Goal: Task Accomplishment & Management: Complete application form

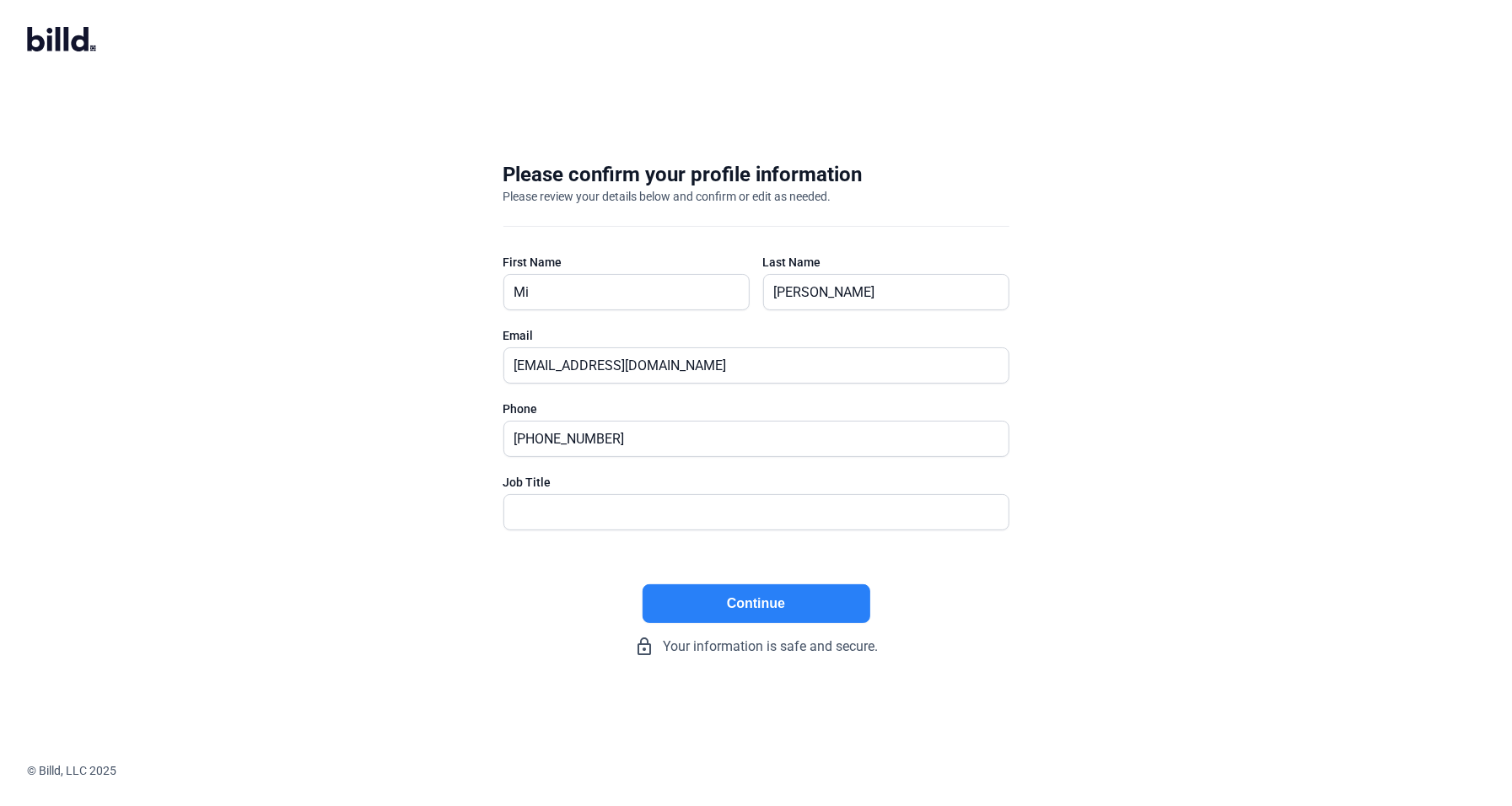
type input "M"
type input "[PERSON_NAME]"
click at [1212, 304] on div "Please confirm your profile information Please review your details below and co…" at bounding box center [756, 409] width 1512 height 550
click at [689, 436] on input "[PHONE_NUMBER]" at bounding box center [756, 439] width 504 height 35
click at [641, 514] on input "text" at bounding box center [756, 512] width 504 height 35
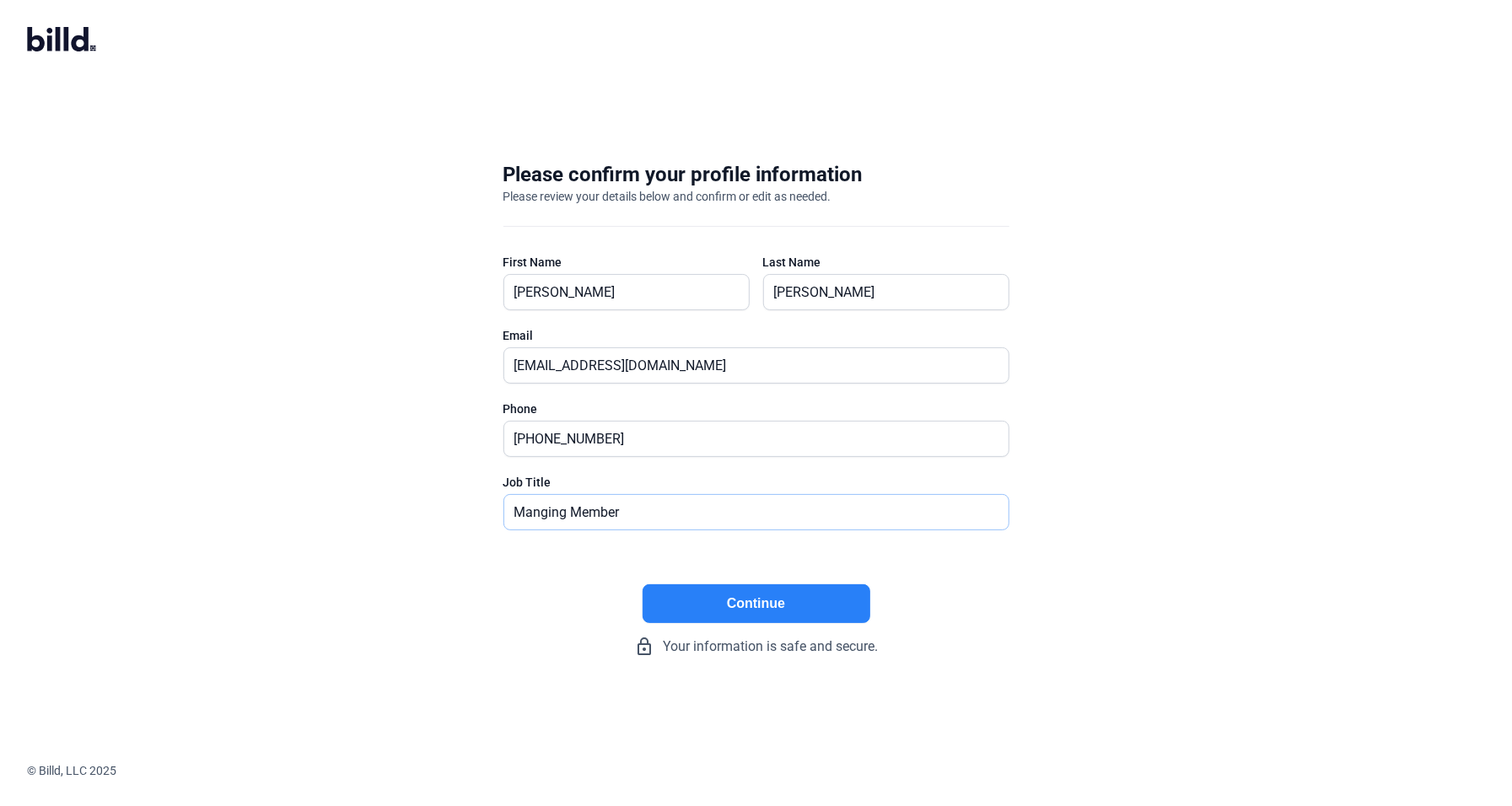
type input "Manging Member"
click at [735, 597] on button "Continue" at bounding box center [756, 604] width 228 height 38
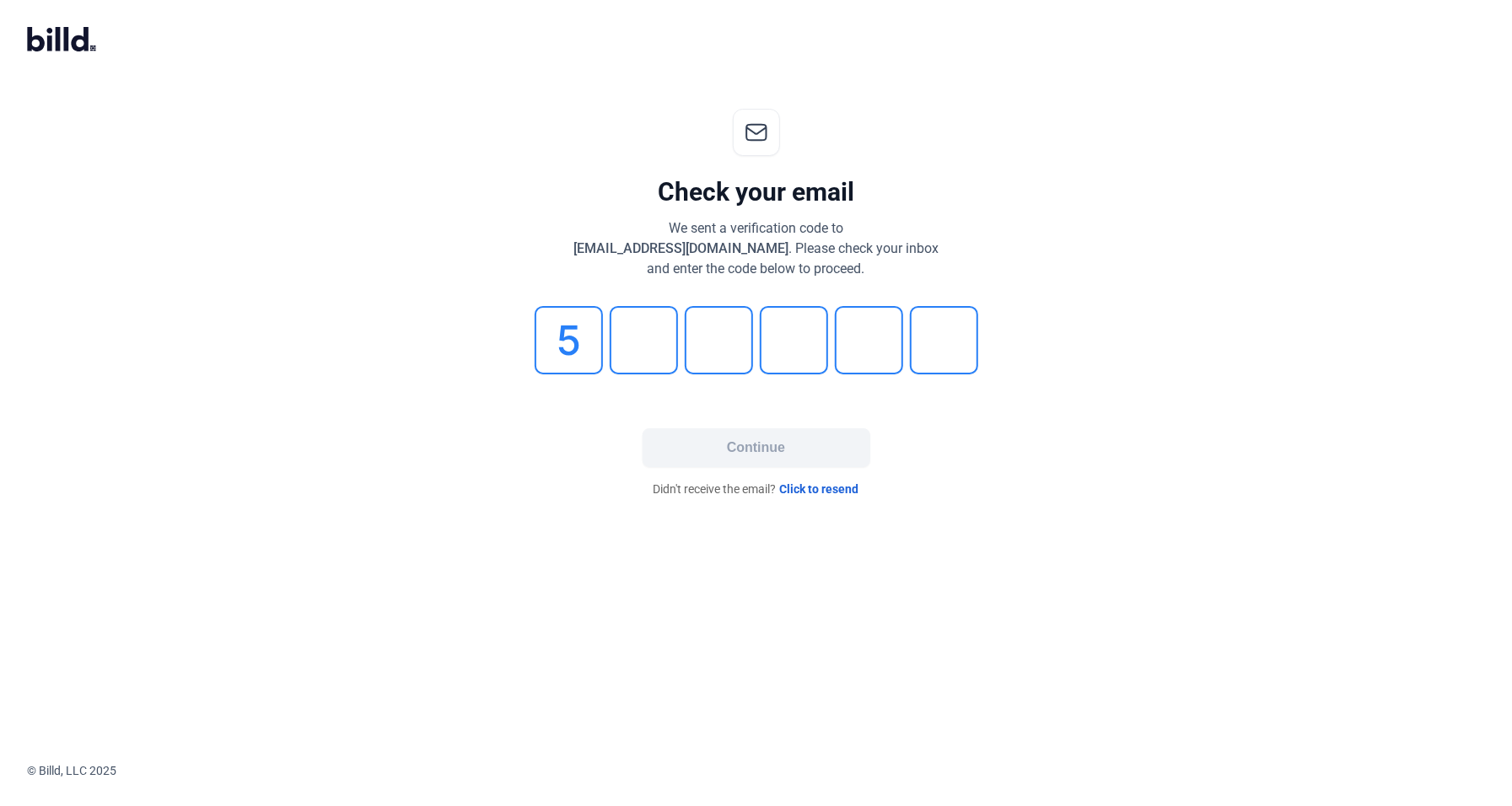
type input "5"
type input "1"
type input "6"
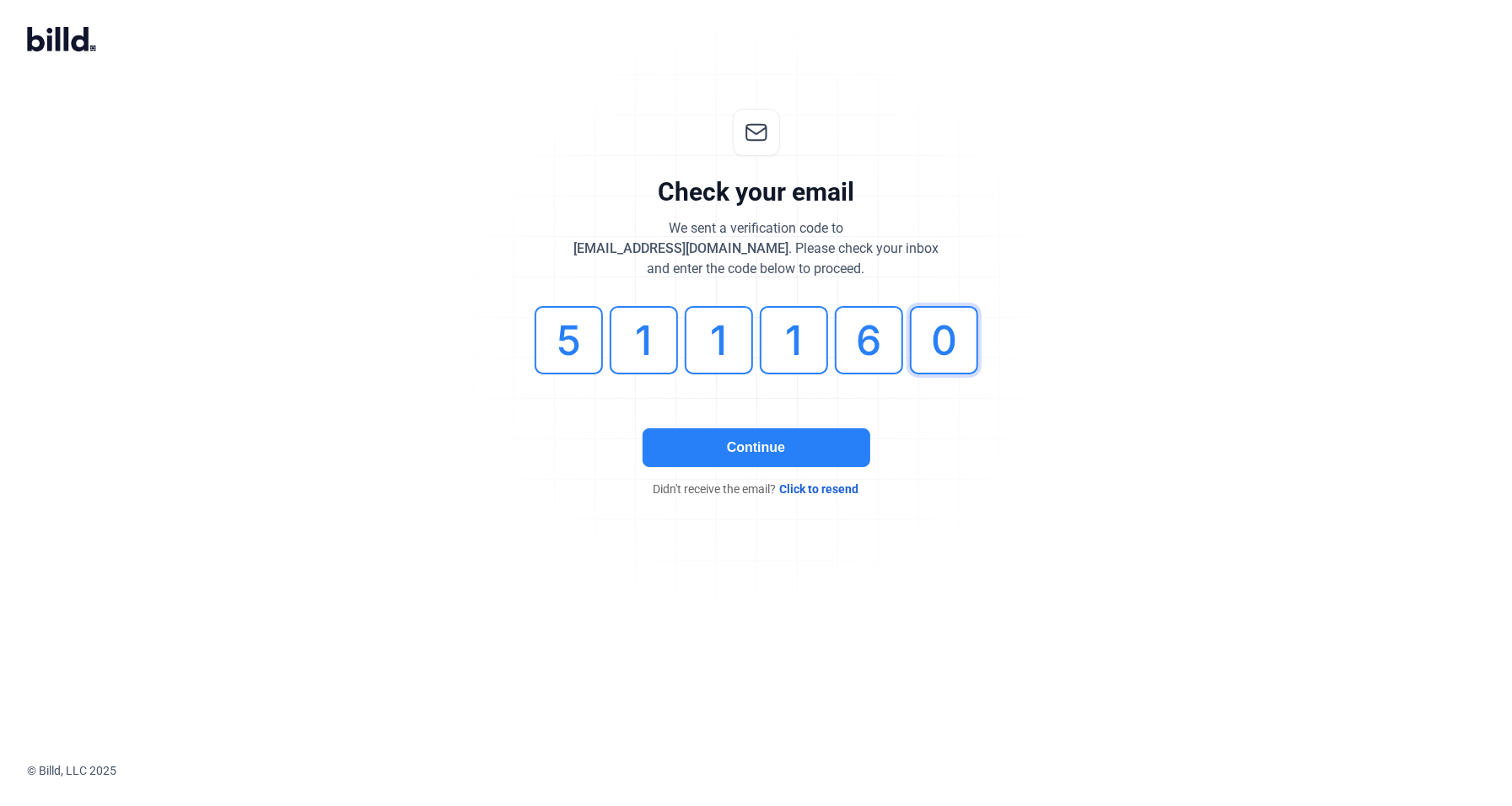
type input "0"
click at [725, 447] on button "Continue" at bounding box center [756, 447] width 228 height 38
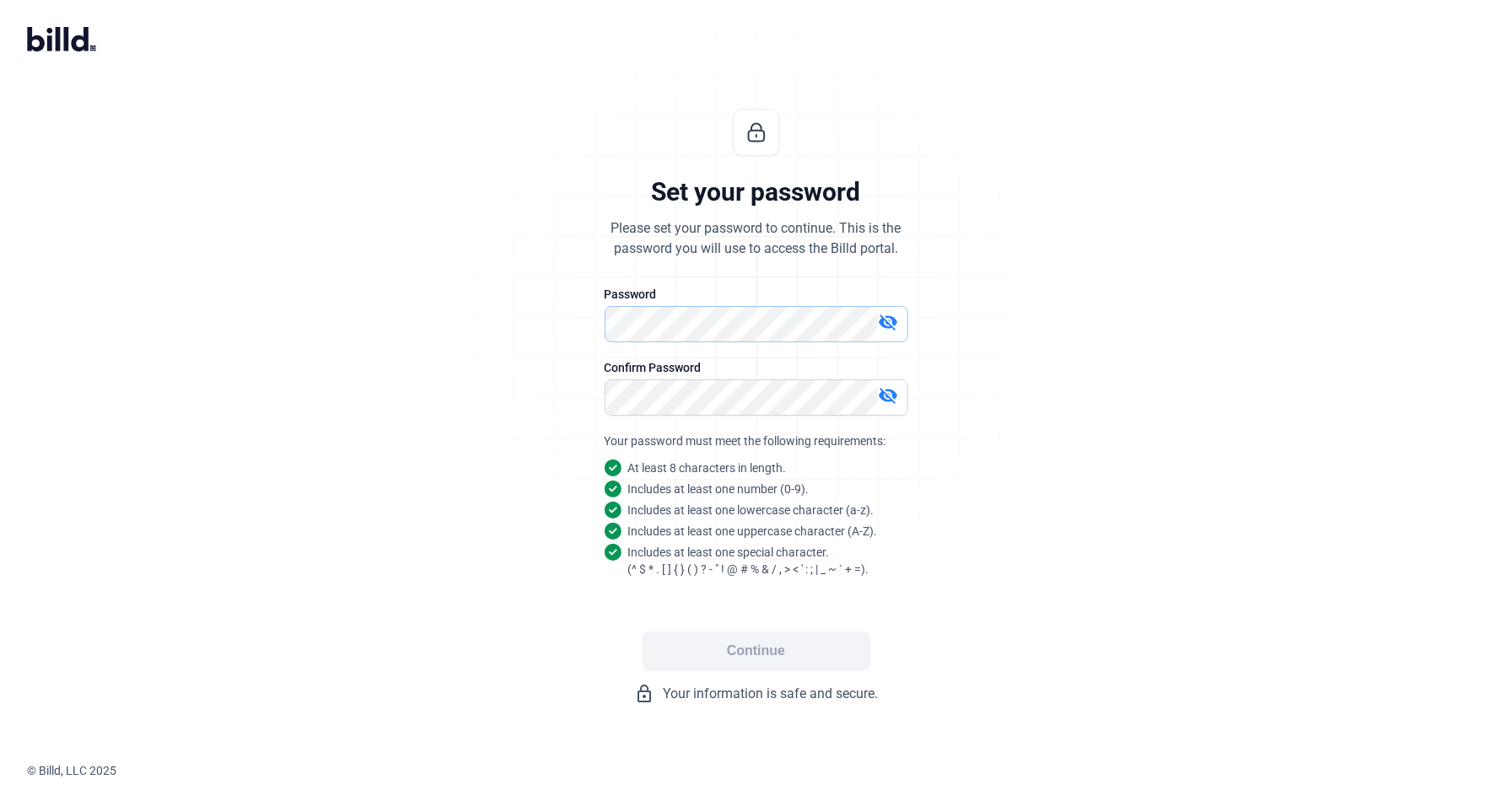
click at [545, 317] on div "Set your password Please set your password to continue. This is the password yo…" at bounding box center [756, 406] width 560 height 649
click at [752, 642] on button "Continue" at bounding box center [756, 651] width 228 height 38
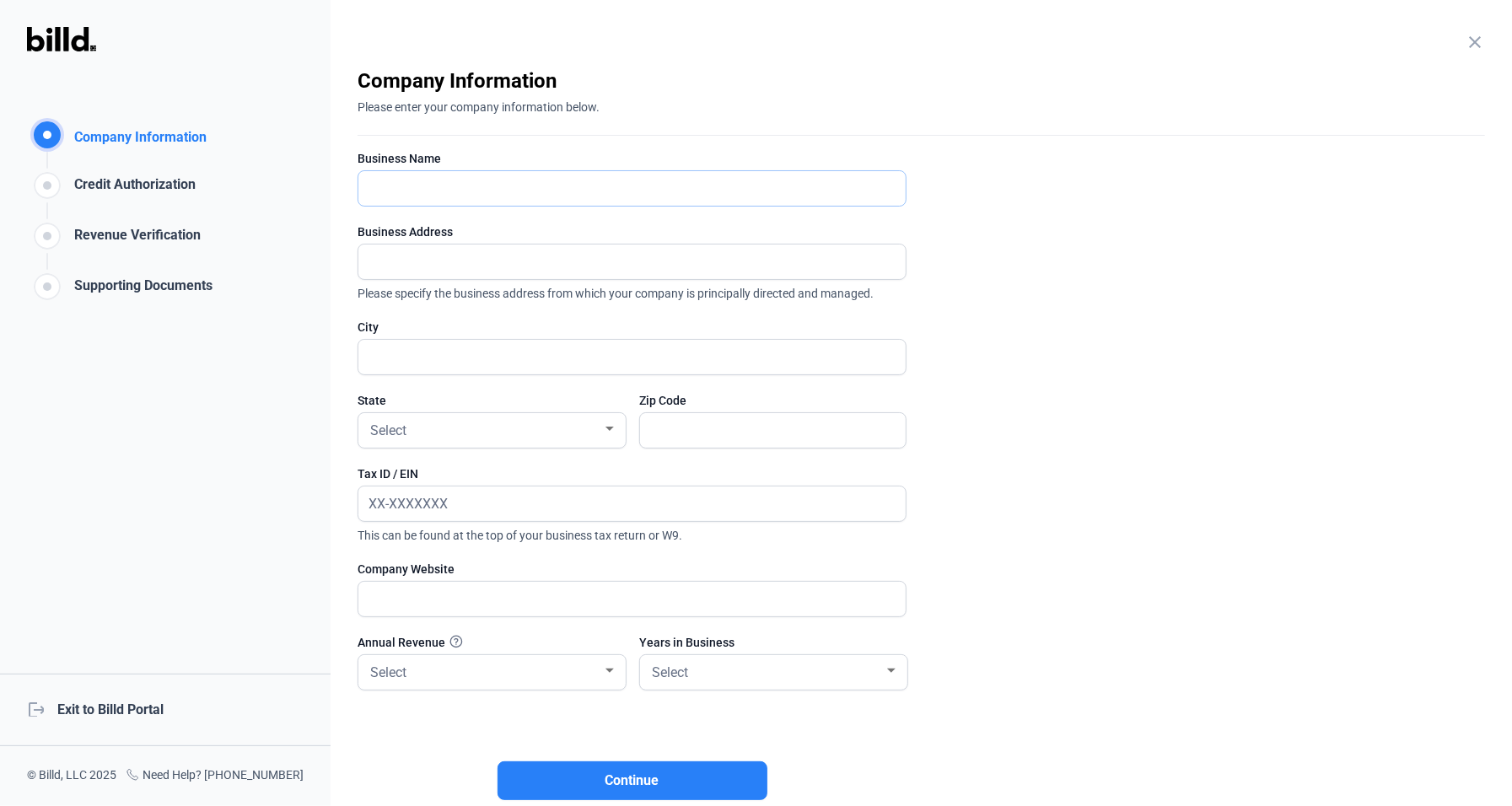
click at [395, 197] on input "text" at bounding box center [632, 188] width 547 height 35
type input "A [PERSON_NAME] Service/ At Home Alone"
type input "[STREET_ADDRESS]"
type input "[GEOGRAPHIC_DATA]"
type input "35205"
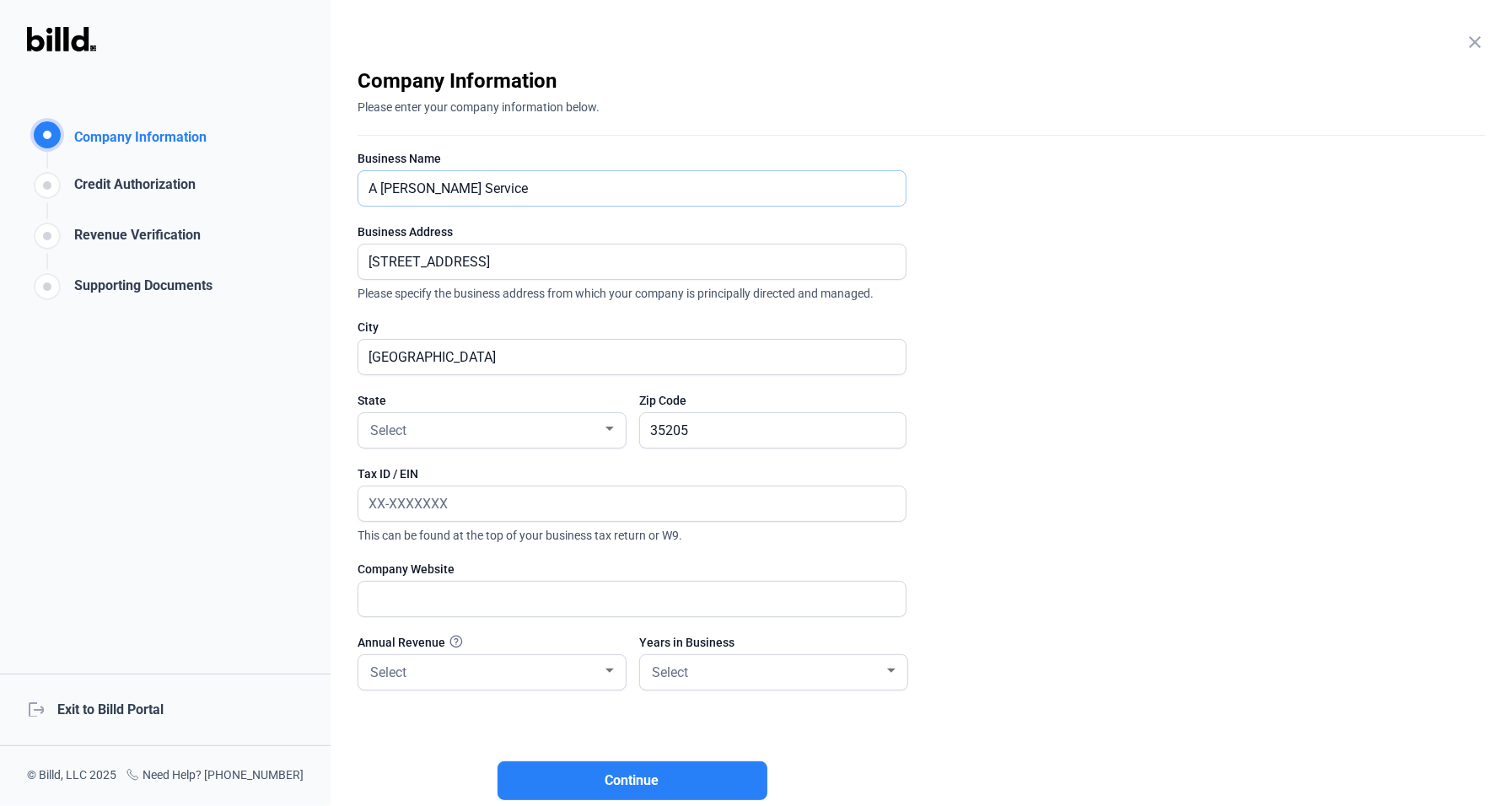
type input "A [PERSON_NAME] Service"
click at [952, 173] on enrollment-step "close Company Information Please enter your company information below. Business…" at bounding box center [921, 448] width 1127 height 763
click at [655, 255] on input "[STREET_ADDRESS]" at bounding box center [632, 262] width 547 height 35
type input "1"
type input "[STREET_ADDRESS]"
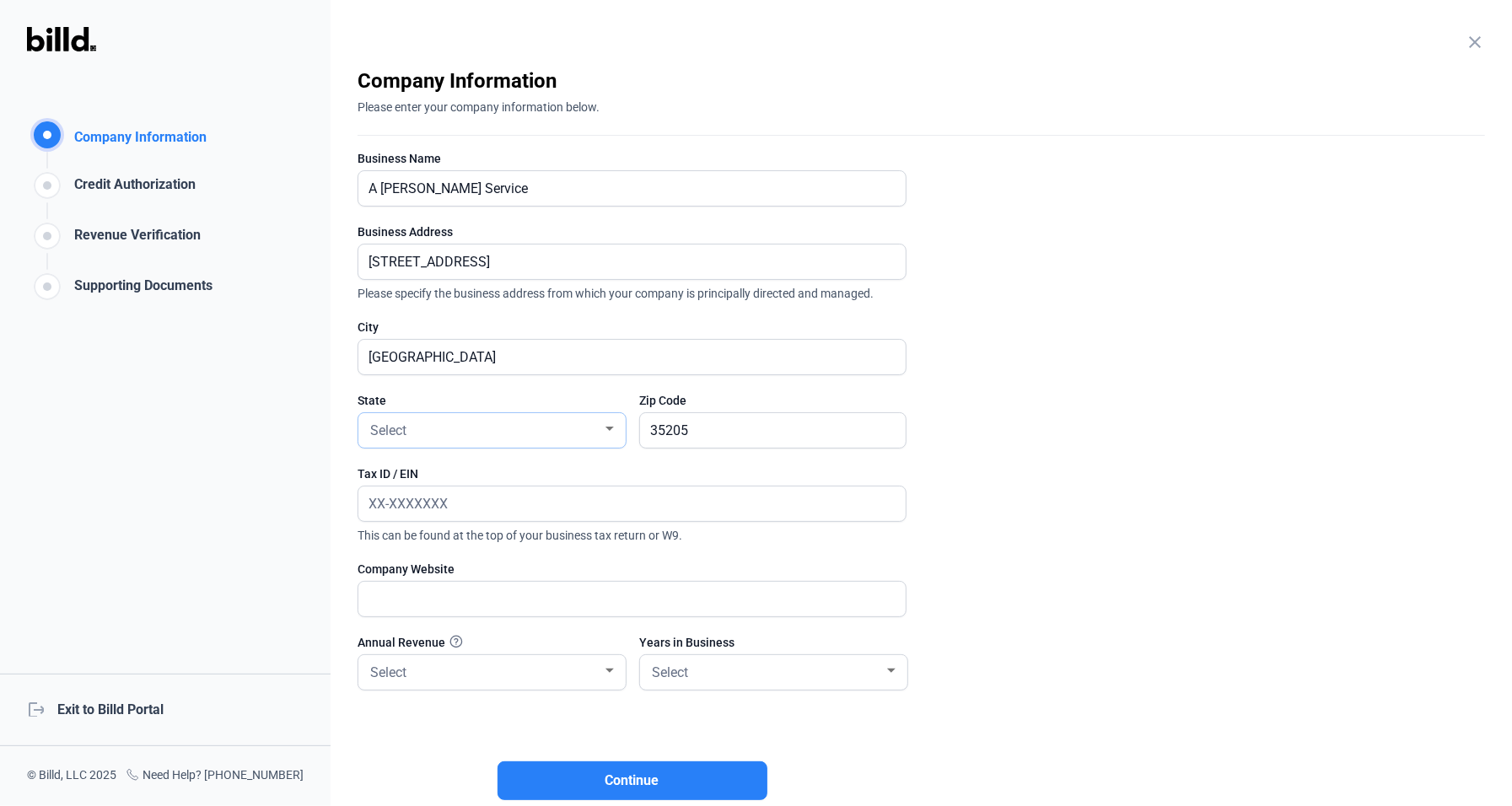
click at [552, 428] on div "Select" at bounding box center [484, 429] width 235 height 24
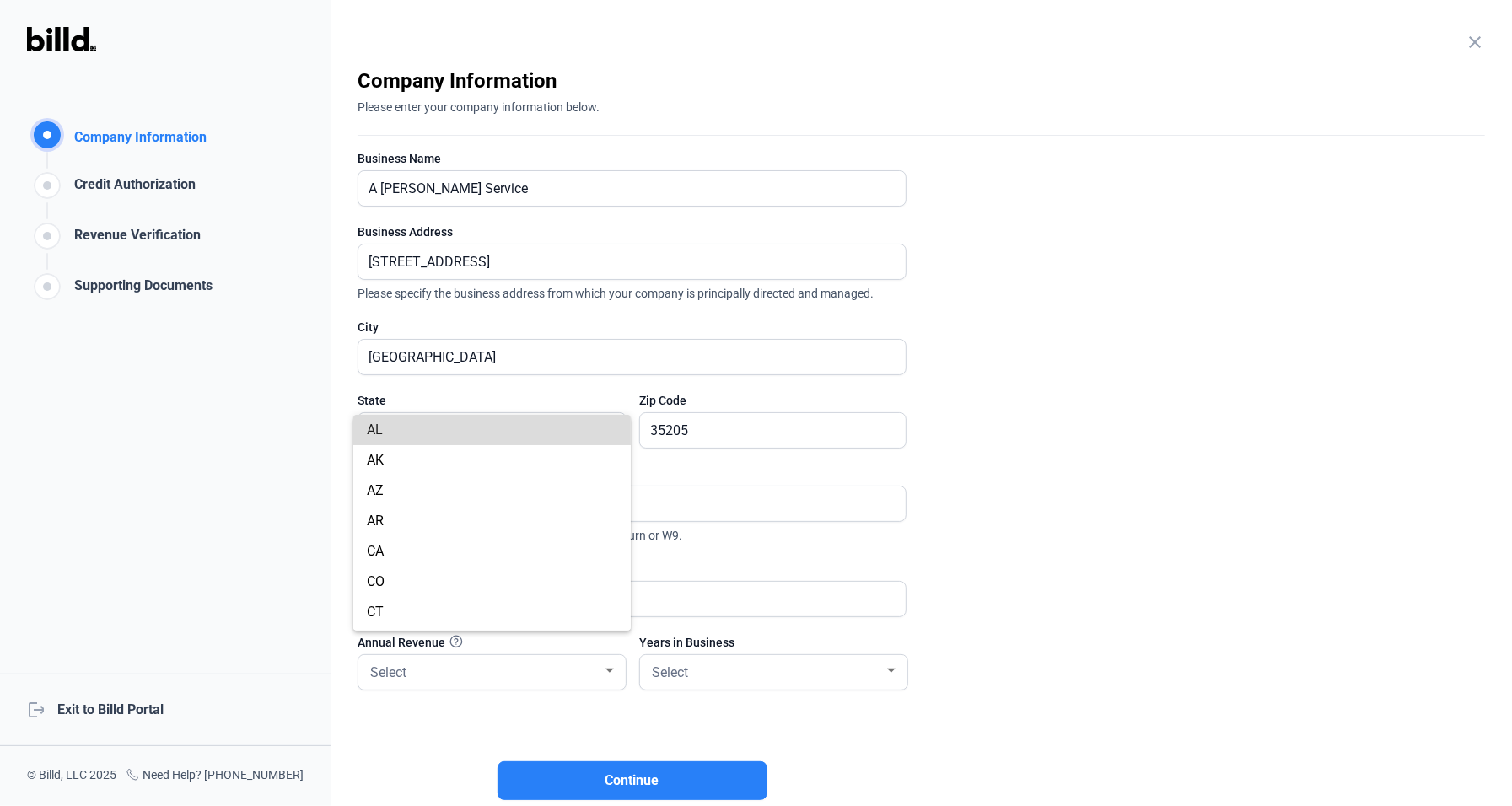
click at [531, 437] on span "AL" at bounding box center [492, 430] width 251 height 31
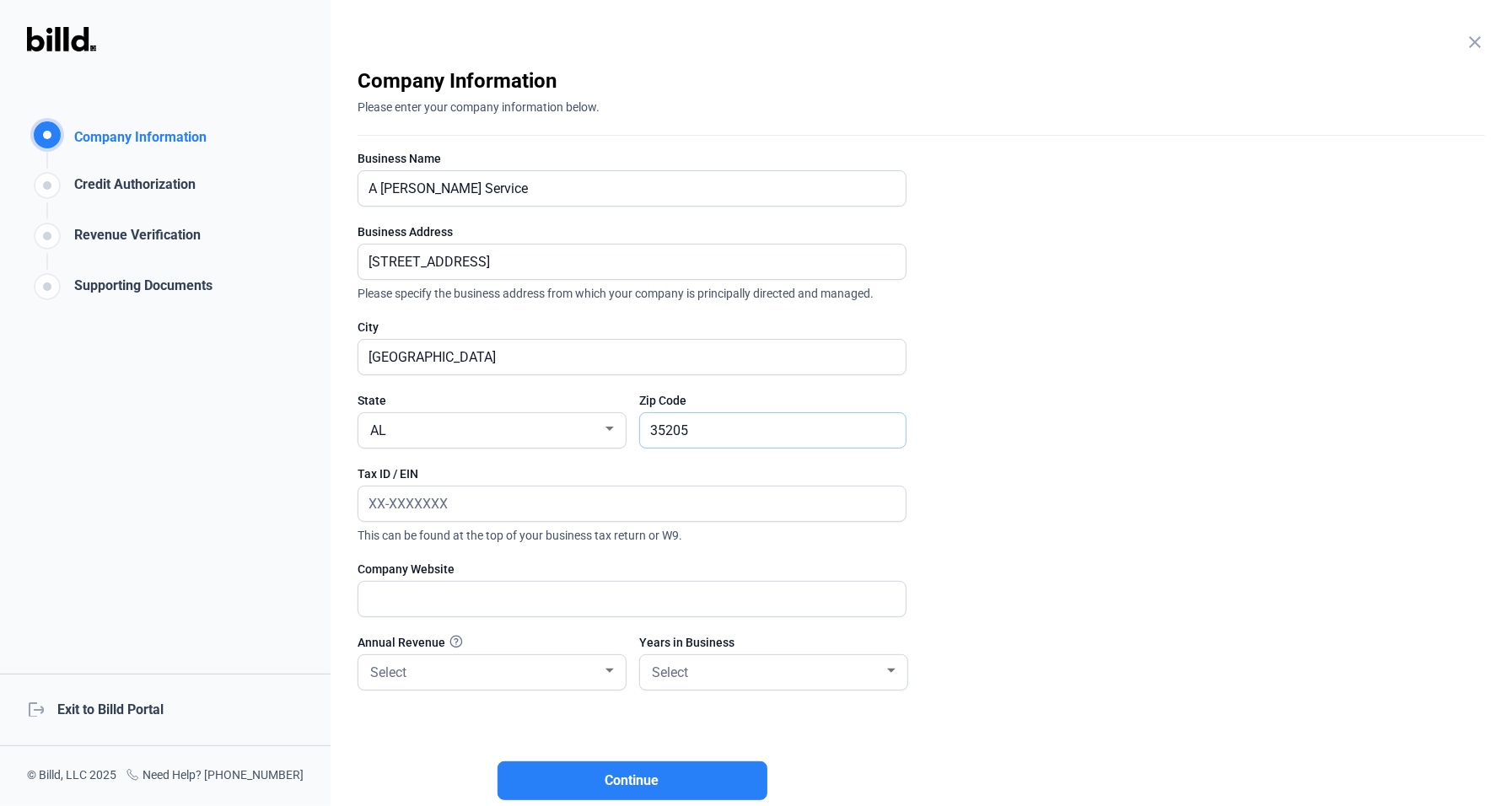
click at [733, 427] on input "35205" at bounding box center [773, 430] width 266 height 35
type input "35206"
drag, startPoint x: 930, startPoint y: 403, endPoint x: 915, endPoint y: 440, distance: 39.9
click at [932, 405] on enrollment-step "close Company Information Please enter your company information below. Business…" at bounding box center [921, 448] width 1127 height 763
click at [363, 510] on input "text" at bounding box center [632, 504] width 547 height 35
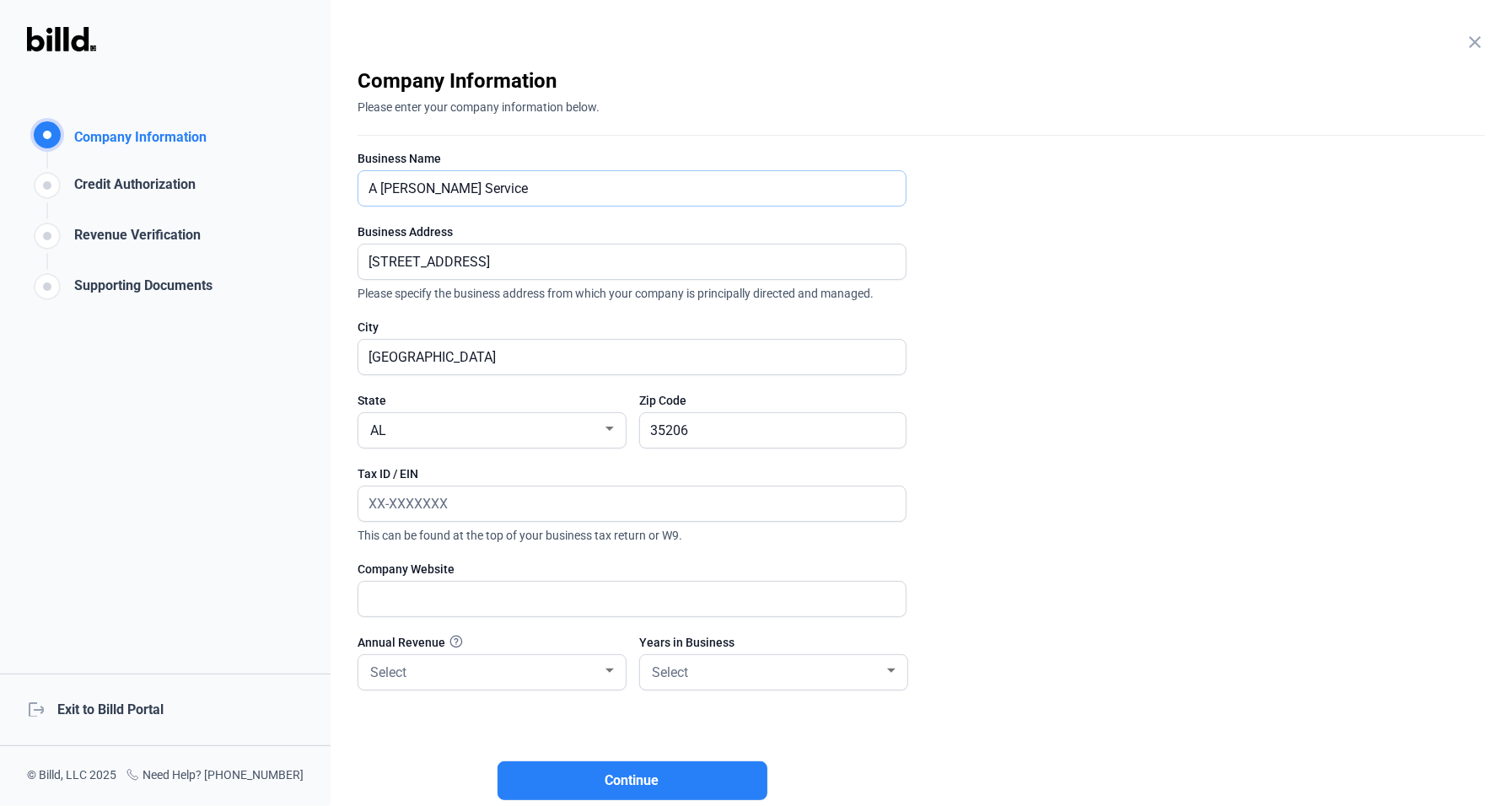
click at [410, 186] on input "A [PERSON_NAME] Service" at bounding box center [632, 188] width 547 height 35
click at [538, 180] on input "A Good Man Service" at bounding box center [632, 188] width 547 height 35
click at [710, 125] on div "close Company Information Please enter your company information below." at bounding box center [921, 101] width 1127 height 68
click at [588, 190] on input "A Good Man Service" at bounding box center [632, 188] width 547 height 35
type input "A Good Man Services LLC"
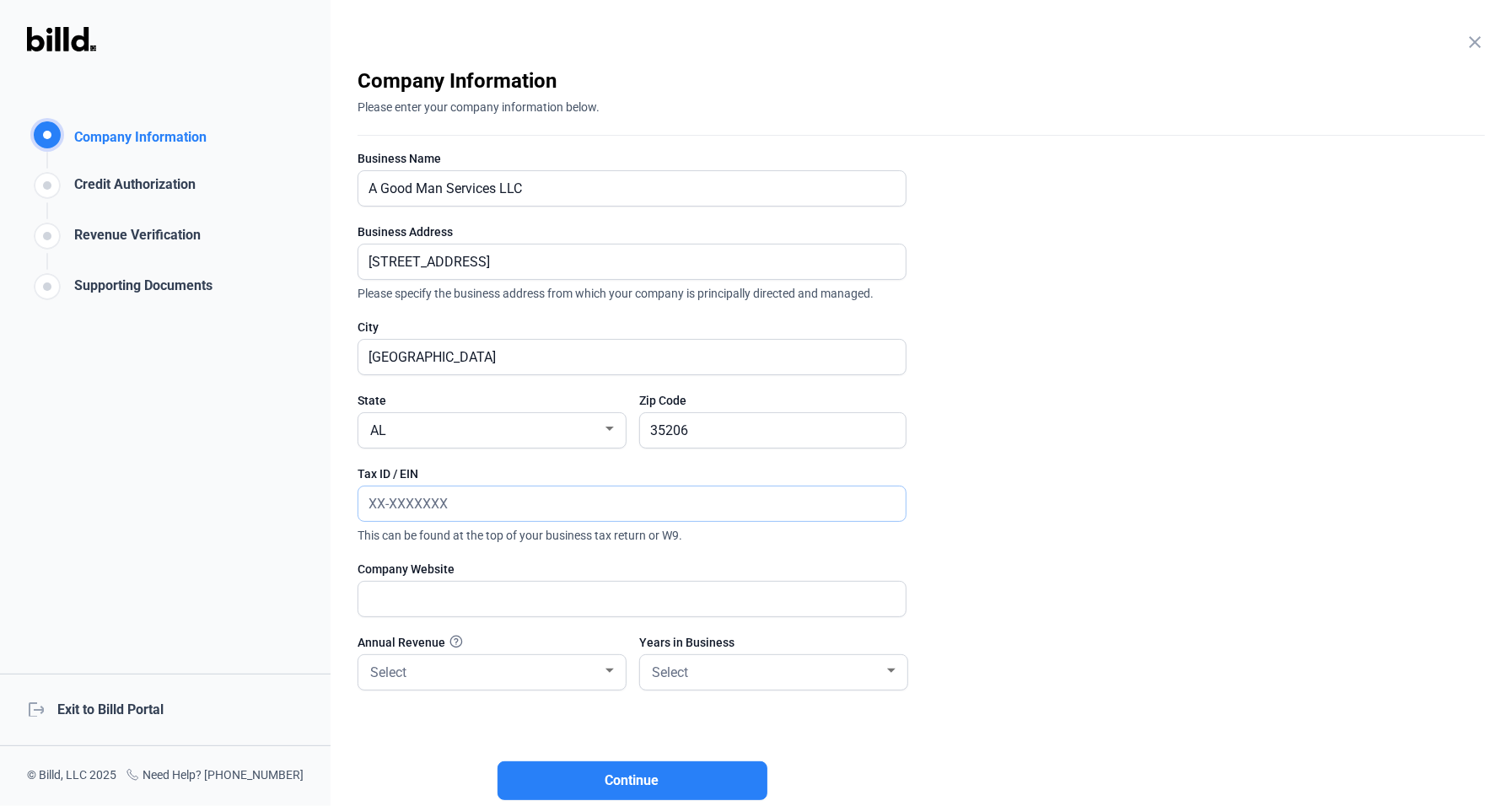
click at [576, 512] on input "text" at bounding box center [632, 504] width 547 height 35
type input "[US_EMPLOYER_IDENTIFICATION_NUMBER]"
click at [518, 586] on input "text" at bounding box center [632, 599] width 547 height 35
type input "[DOMAIN_NAME]"
click at [537, 684] on div "Select" at bounding box center [492, 672] width 251 height 35
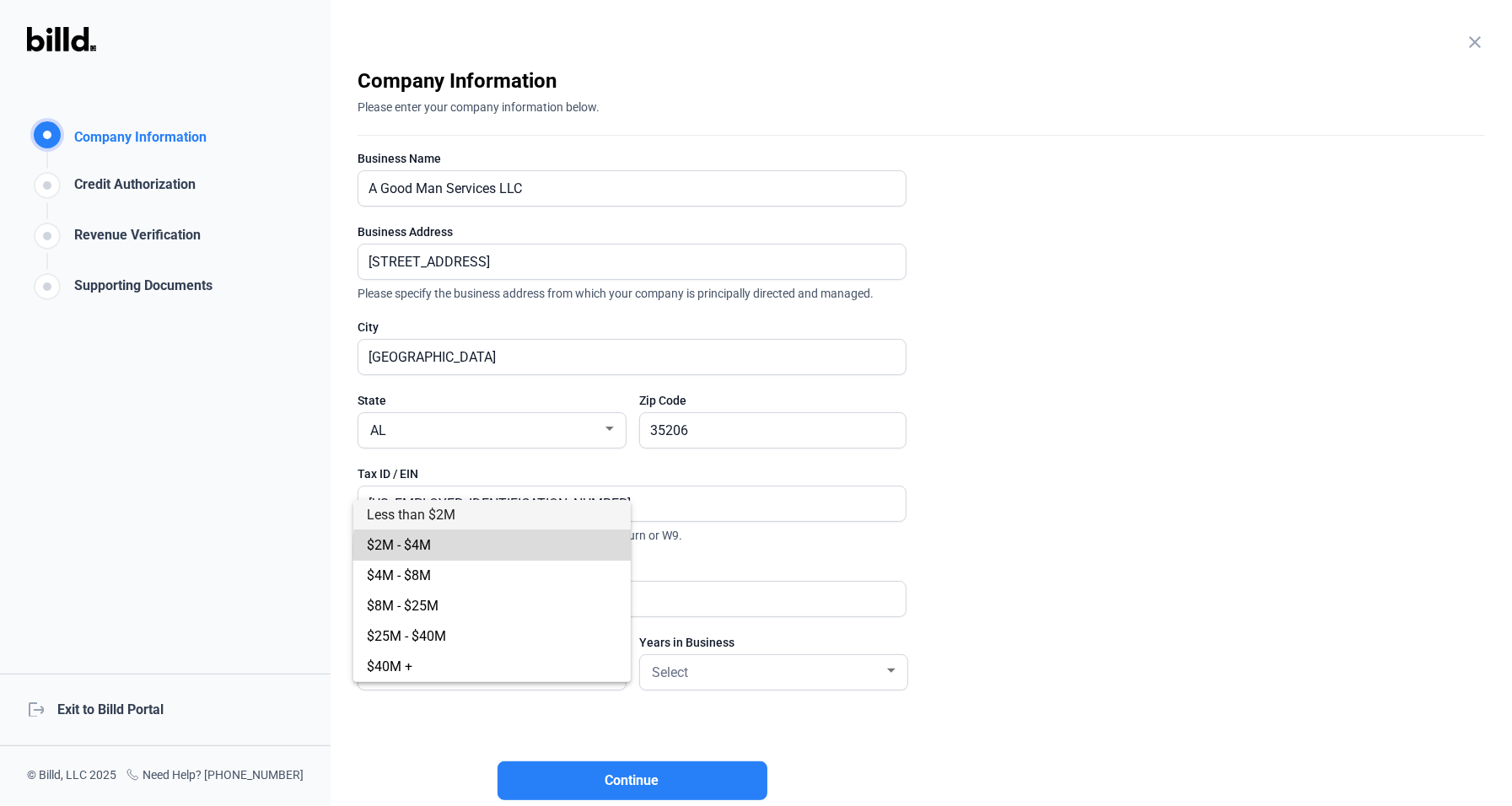
click at [502, 551] on span "$2M - $4M" at bounding box center [492, 545] width 251 height 31
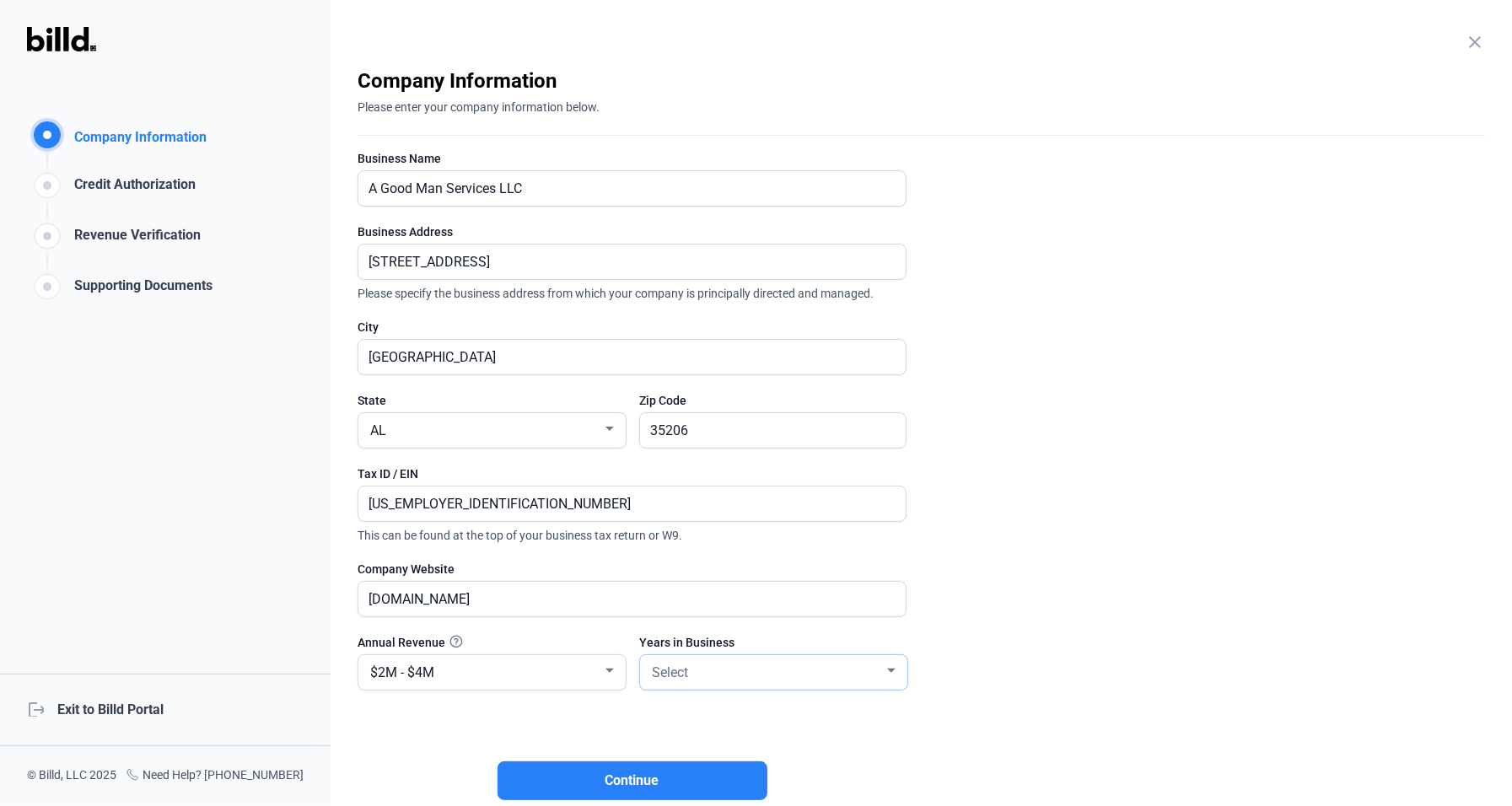
click at [745, 669] on div "Select" at bounding box center [765, 671] width 235 height 24
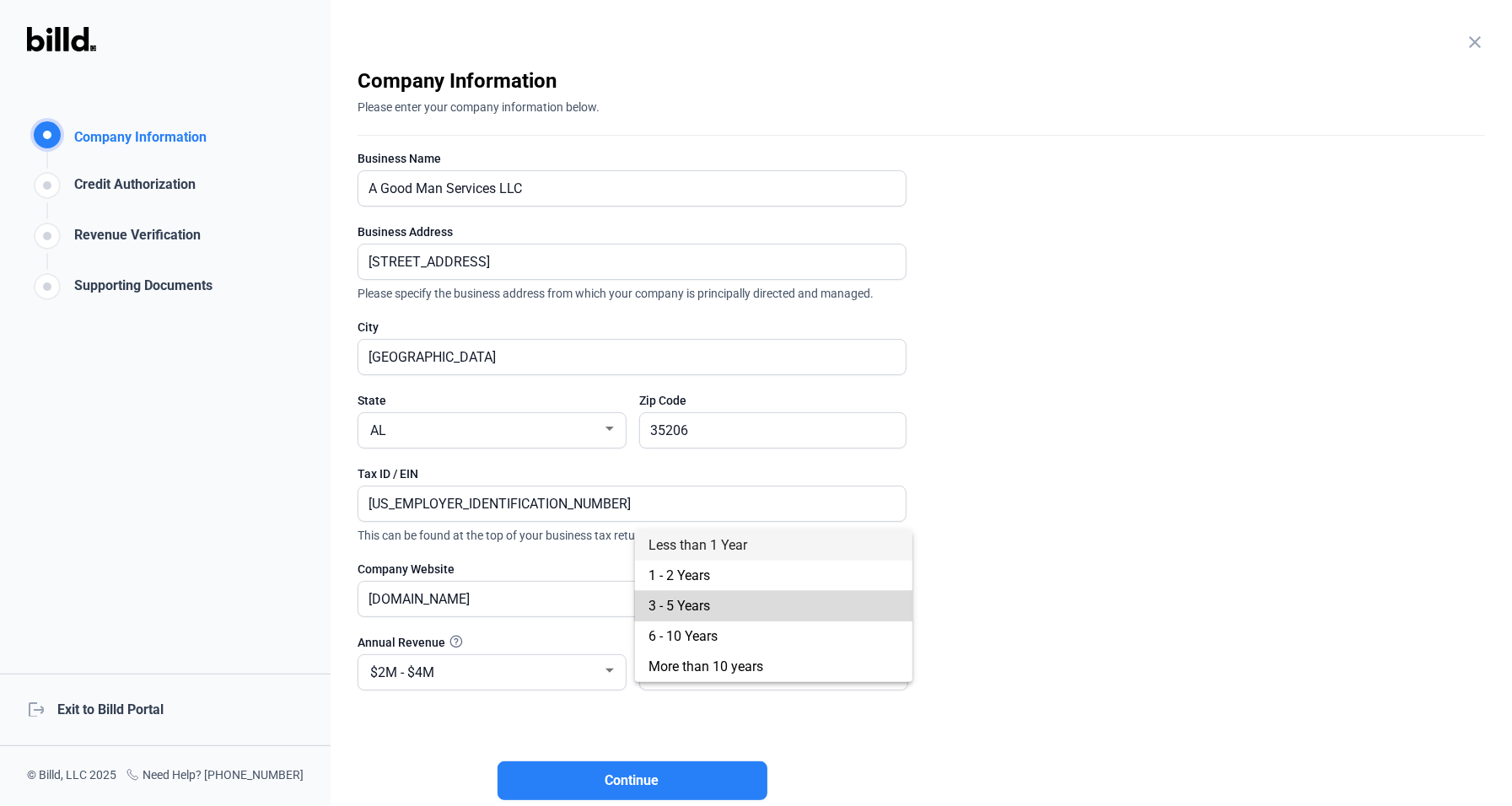
click at [691, 607] on span "3 - 5 Years" at bounding box center [679, 605] width 61 height 16
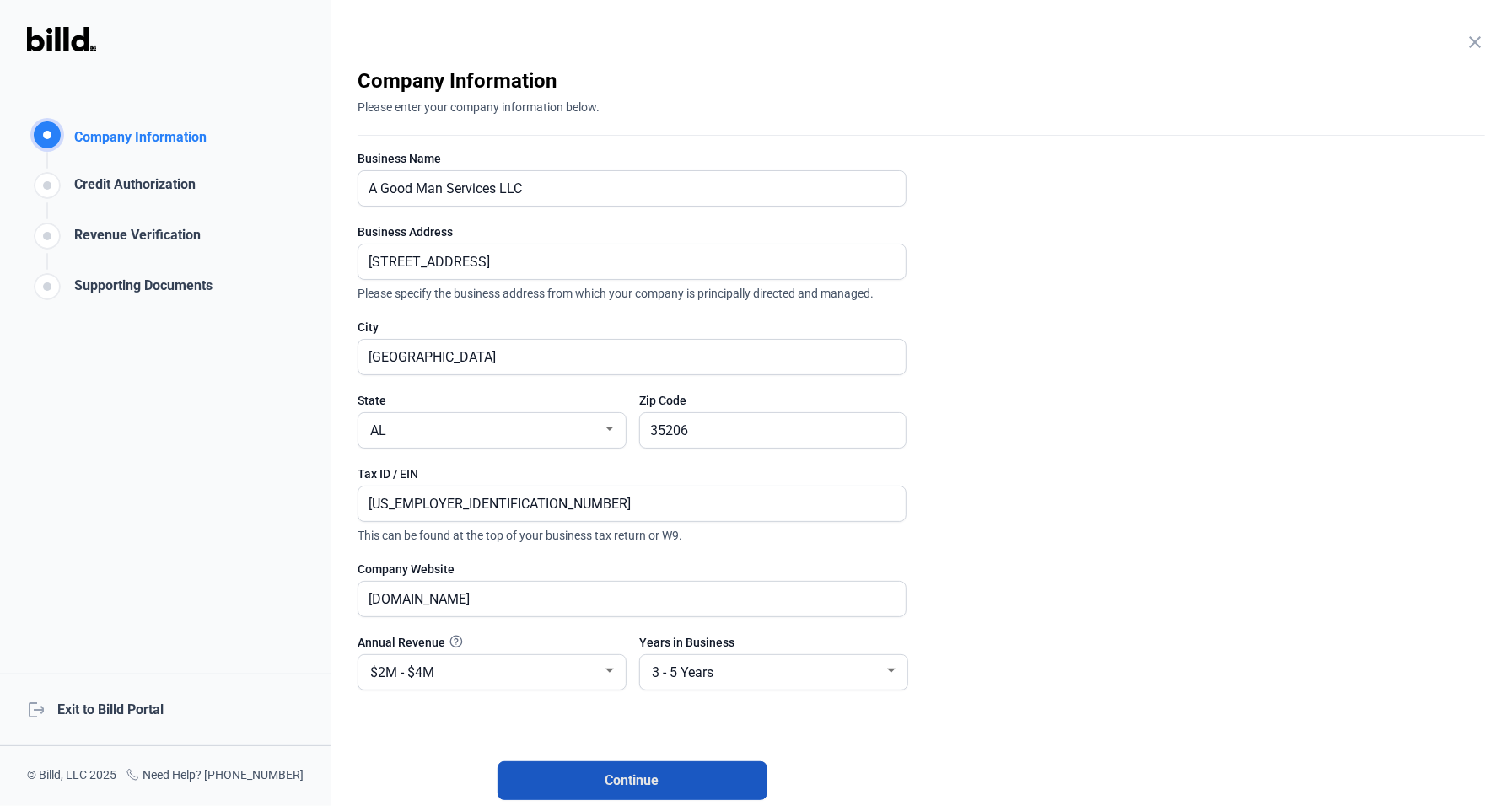
click at [667, 777] on button "Continue" at bounding box center [632, 780] width 270 height 38
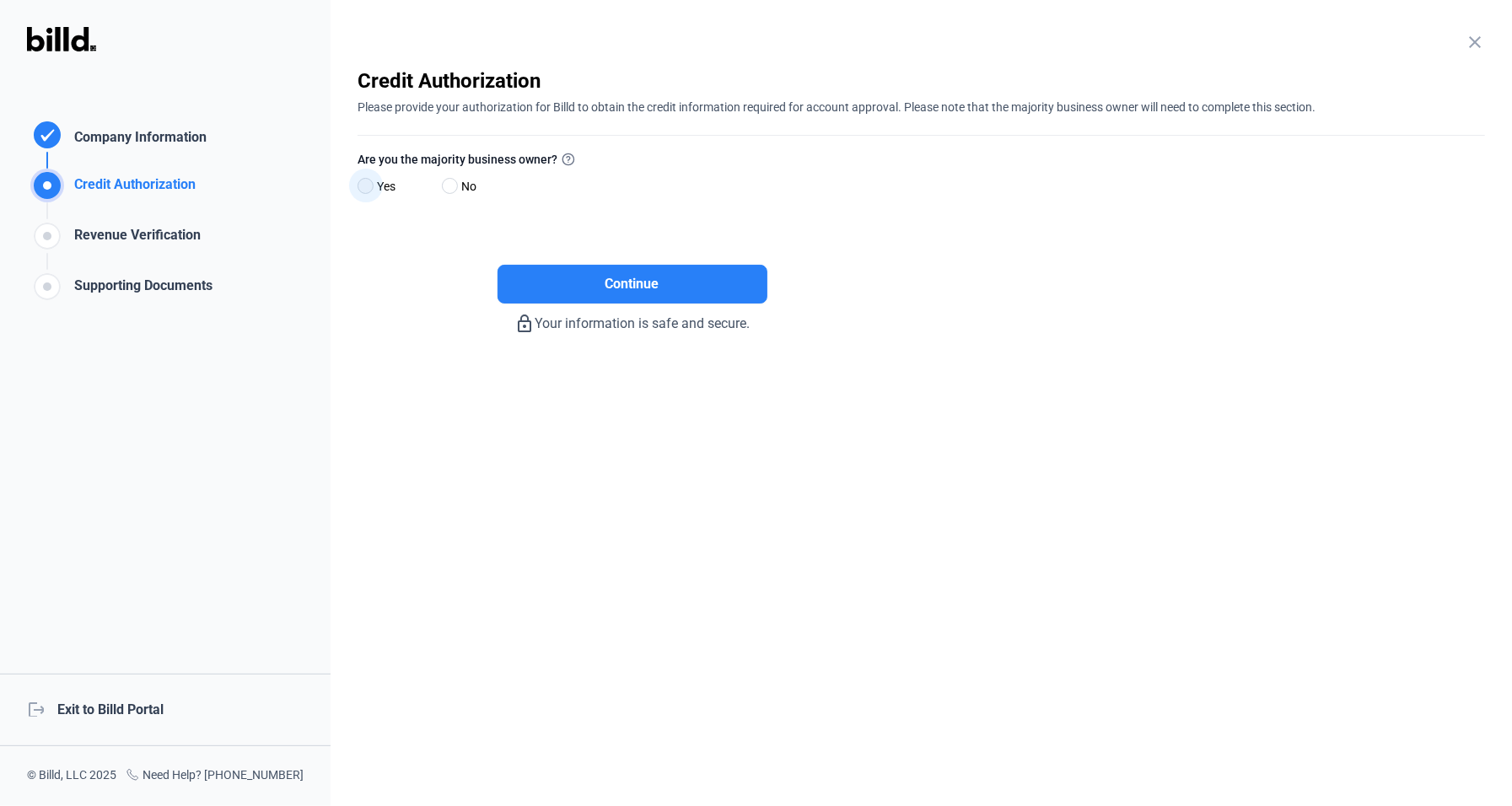
click at [370, 181] on span at bounding box center [365, 185] width 16 height 16
click at [370, 181] on input "Yes" at bounding box center [363, 186] width 12 height 12
radio input "true"
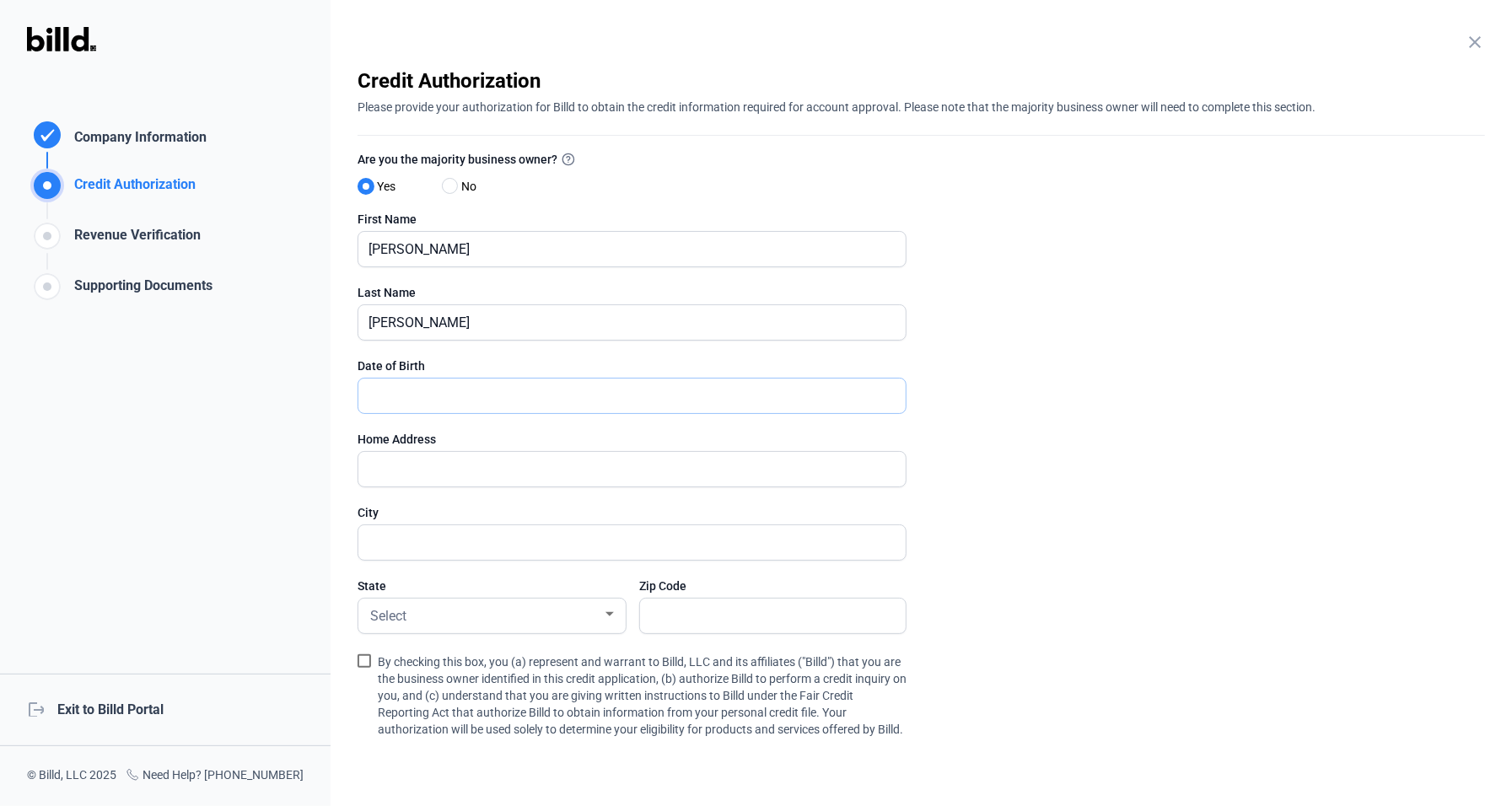
click at [440, 385] on input "text" at bounding box center [632, 395] width 547 height 35
type input "[DATE]"
click at [395, 455] on input "text" at bounding box center [632, 469] width 547 height 35
type input "[STREET_ADDRESS][PERSON_NAME]"
type input "BHAM"
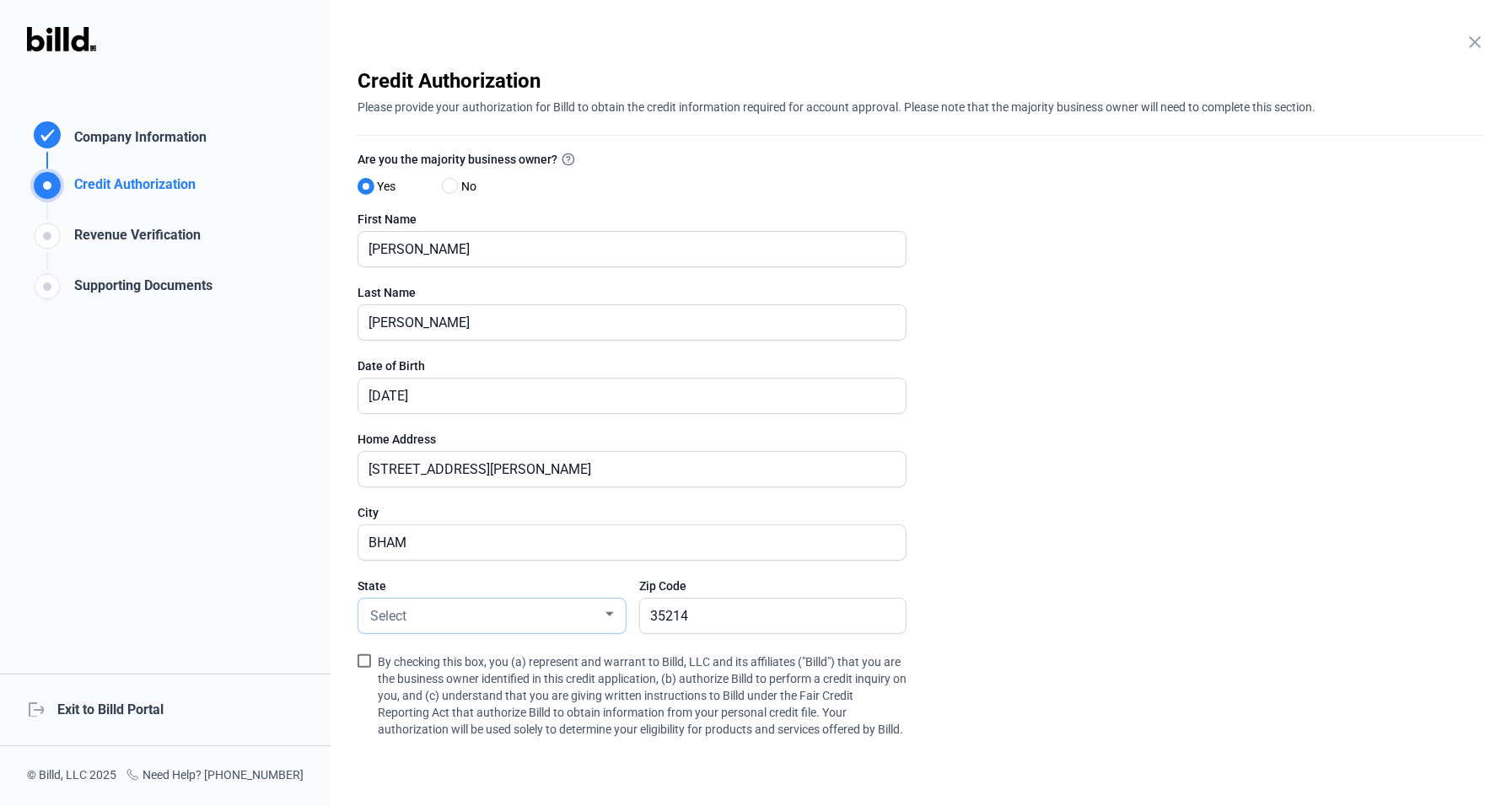
click at [426, 605] on div "Select" at bounding box center [484, 614] width 235 height 24
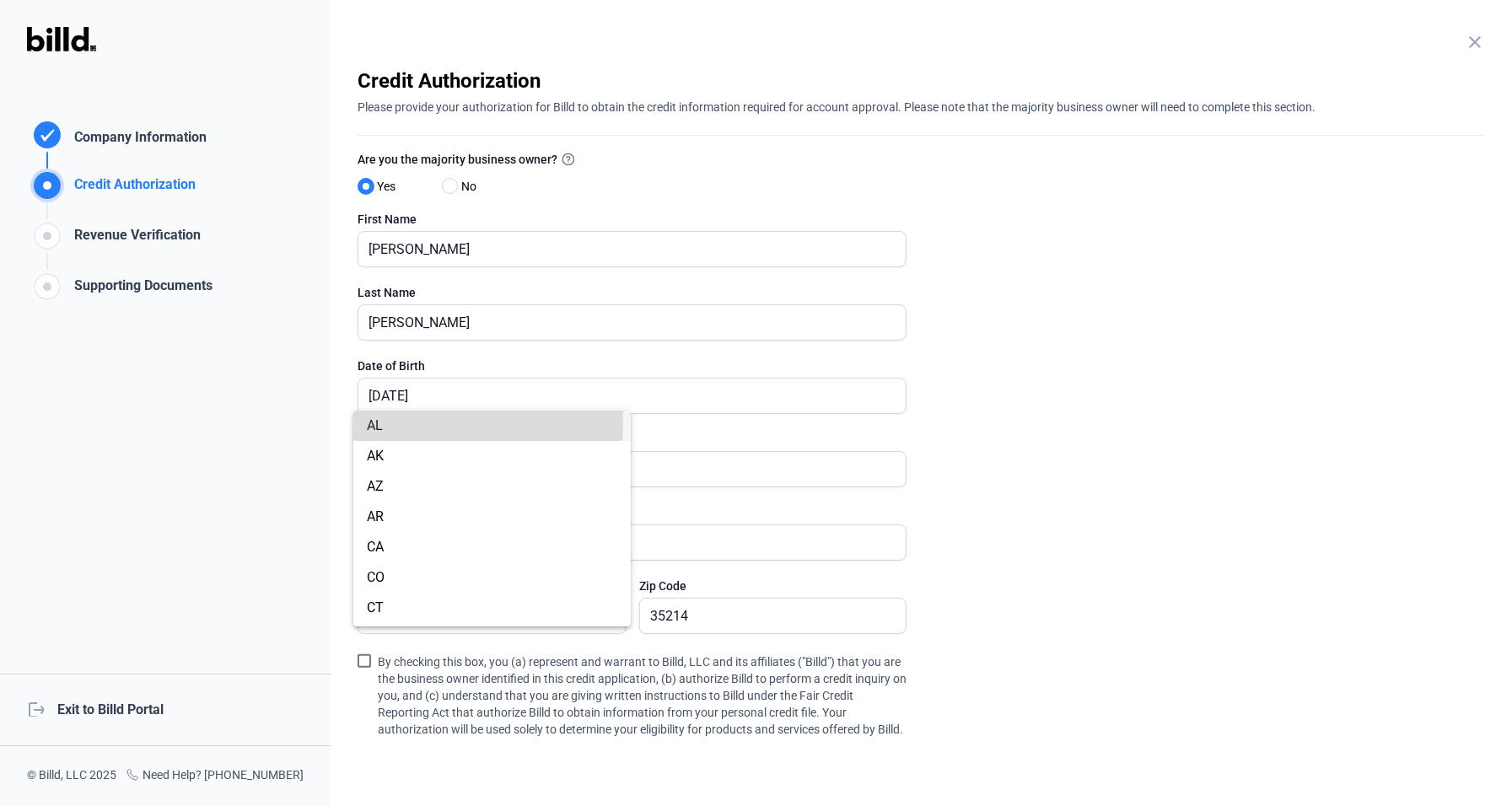
click at [371, 423] on span "AL" at bounding box center [374, 425] width 16 height 16
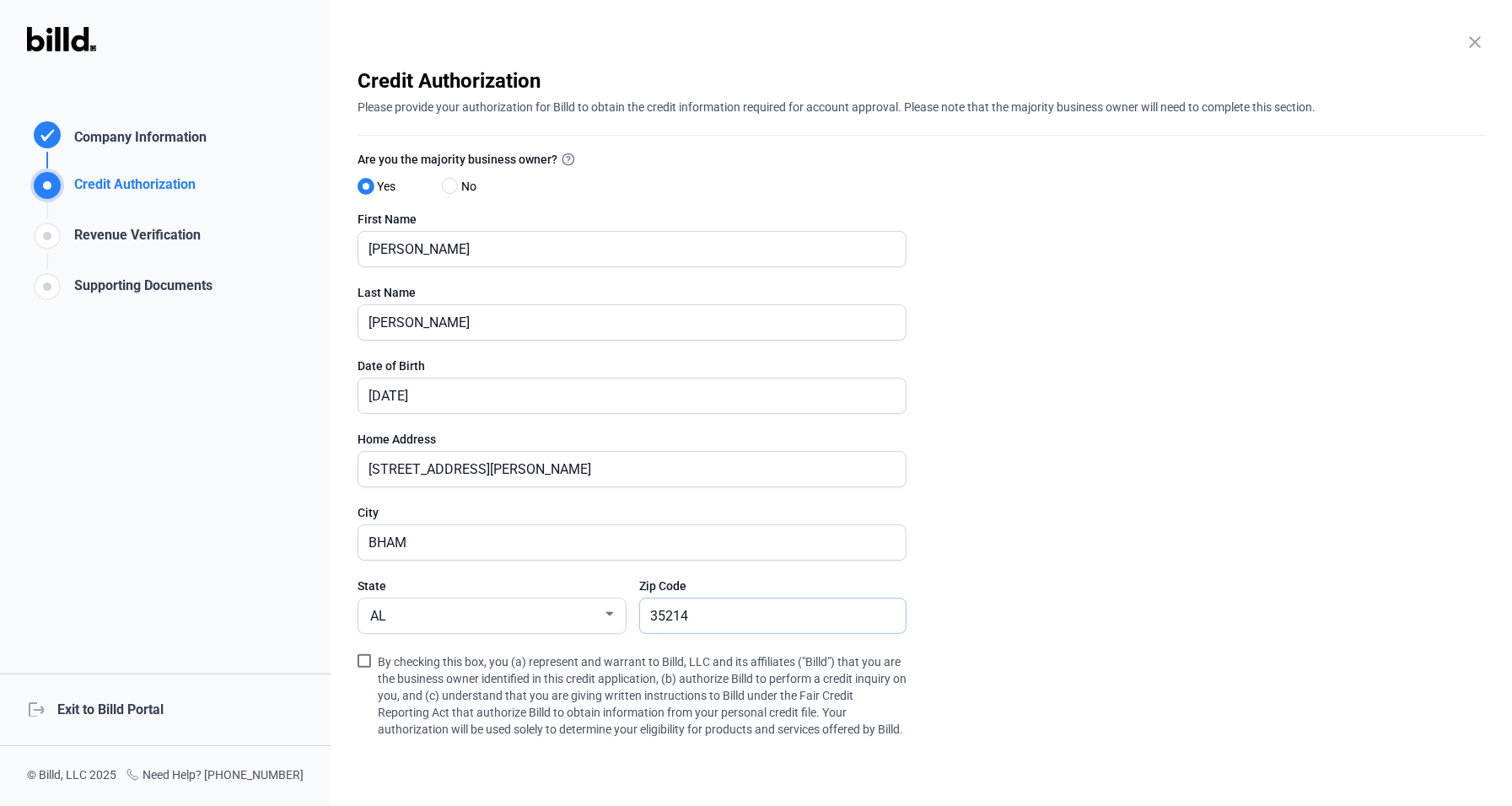
drag, startPoint x: 711, startPoint y: 621, endPoint x: 696, endPoint y: 612, distance: 17.5
click at [713, 622] on input "35214" at bounding box center [773, 616] width 266 height 35
type input "35242"
click at [363, 663] on span at bounding box center [364, 661] width 13 height 13
click at [0, 0] on input "By checking this box, you (a) represent and warrant to Billd, LLC and its affil…" at bounding box center [0, 0] width 0 height 0
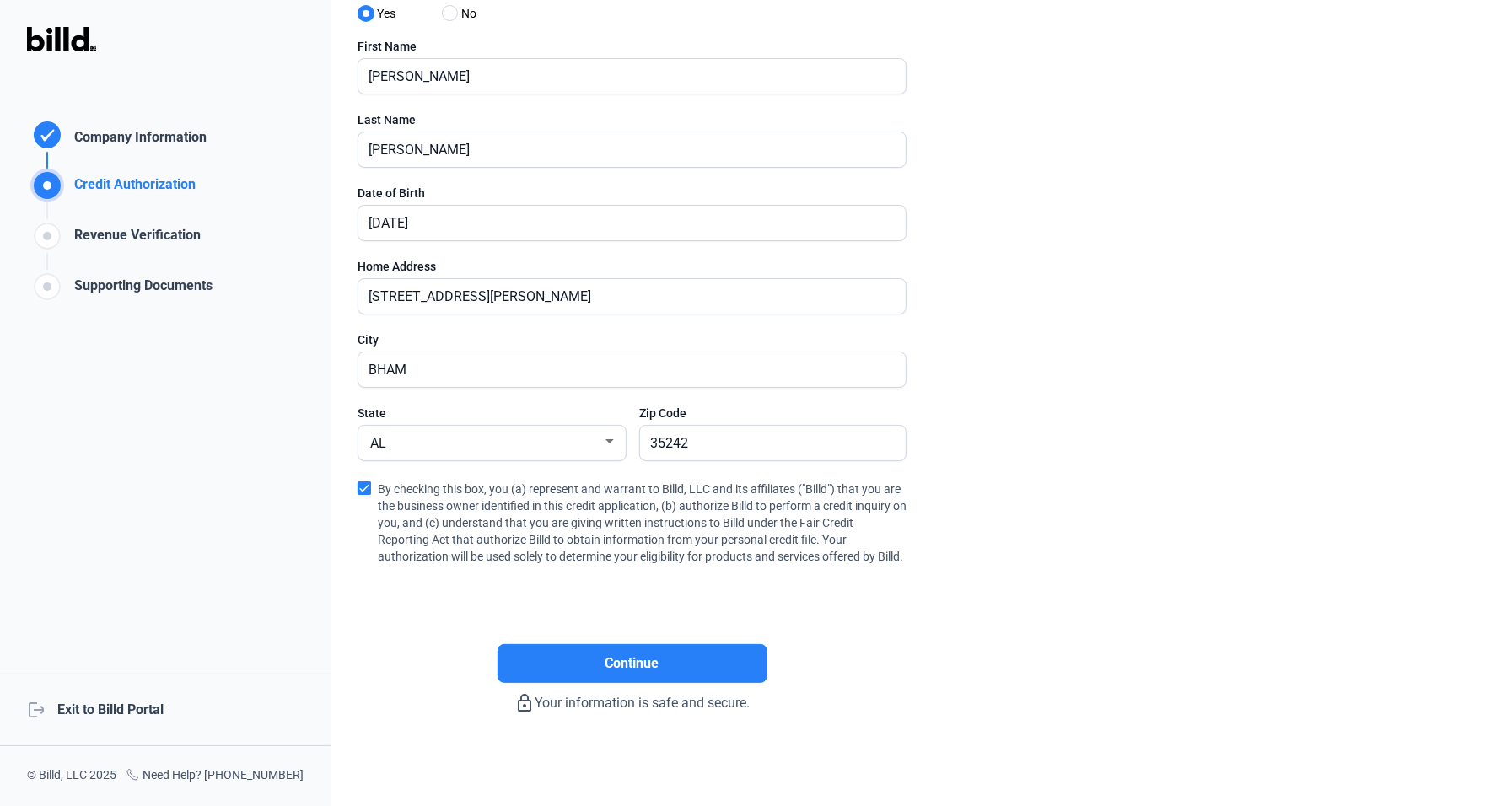
scroll to position [190, 0]
click at [661, 661] on button "Continue" at bounding box center [632, 663] width 270 height 38
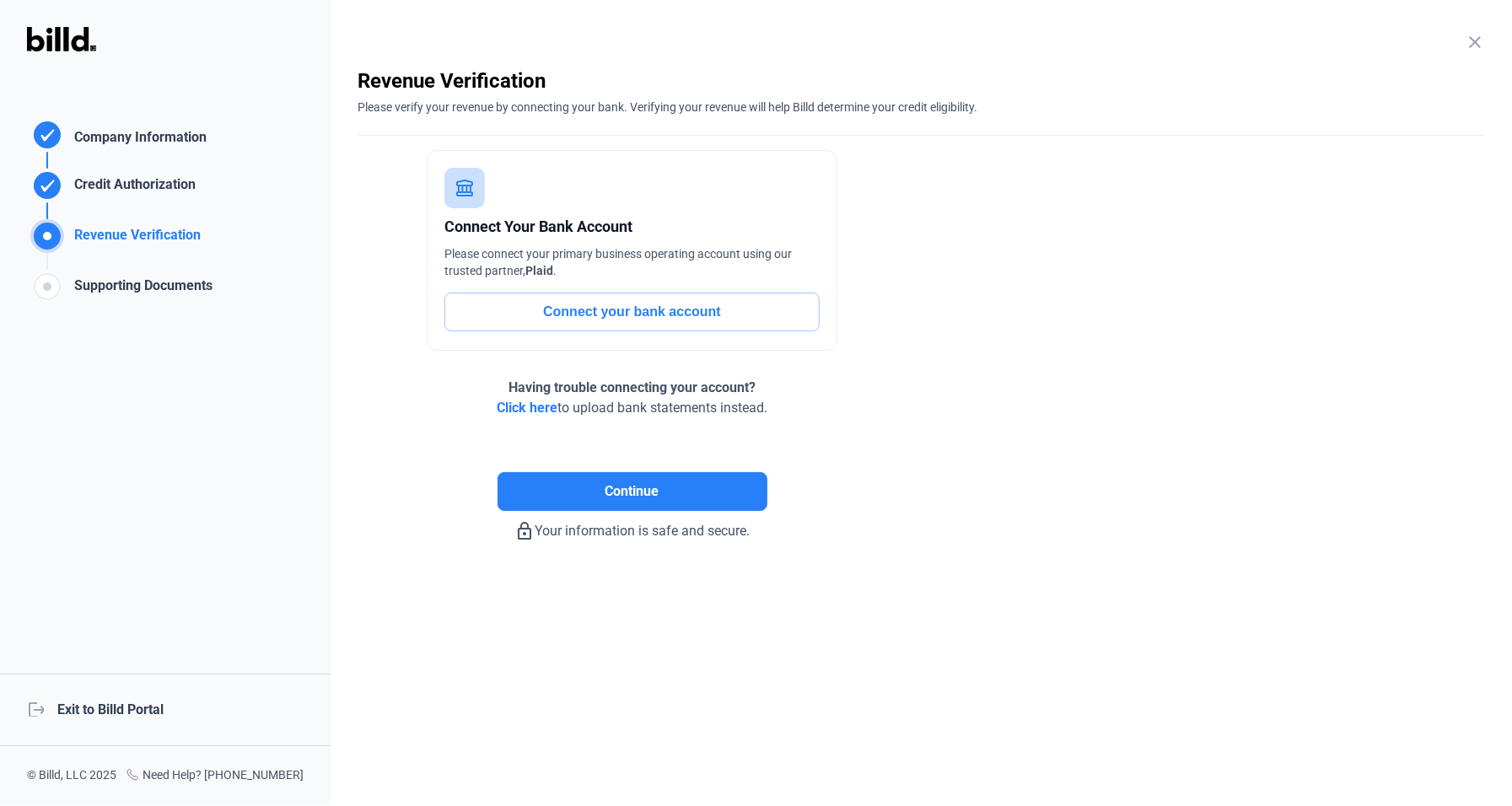
scroll to position [0, 0]
click at [627, 318] on button "Connect your bank account" at bounding box center [632, 312] width 375 height 38
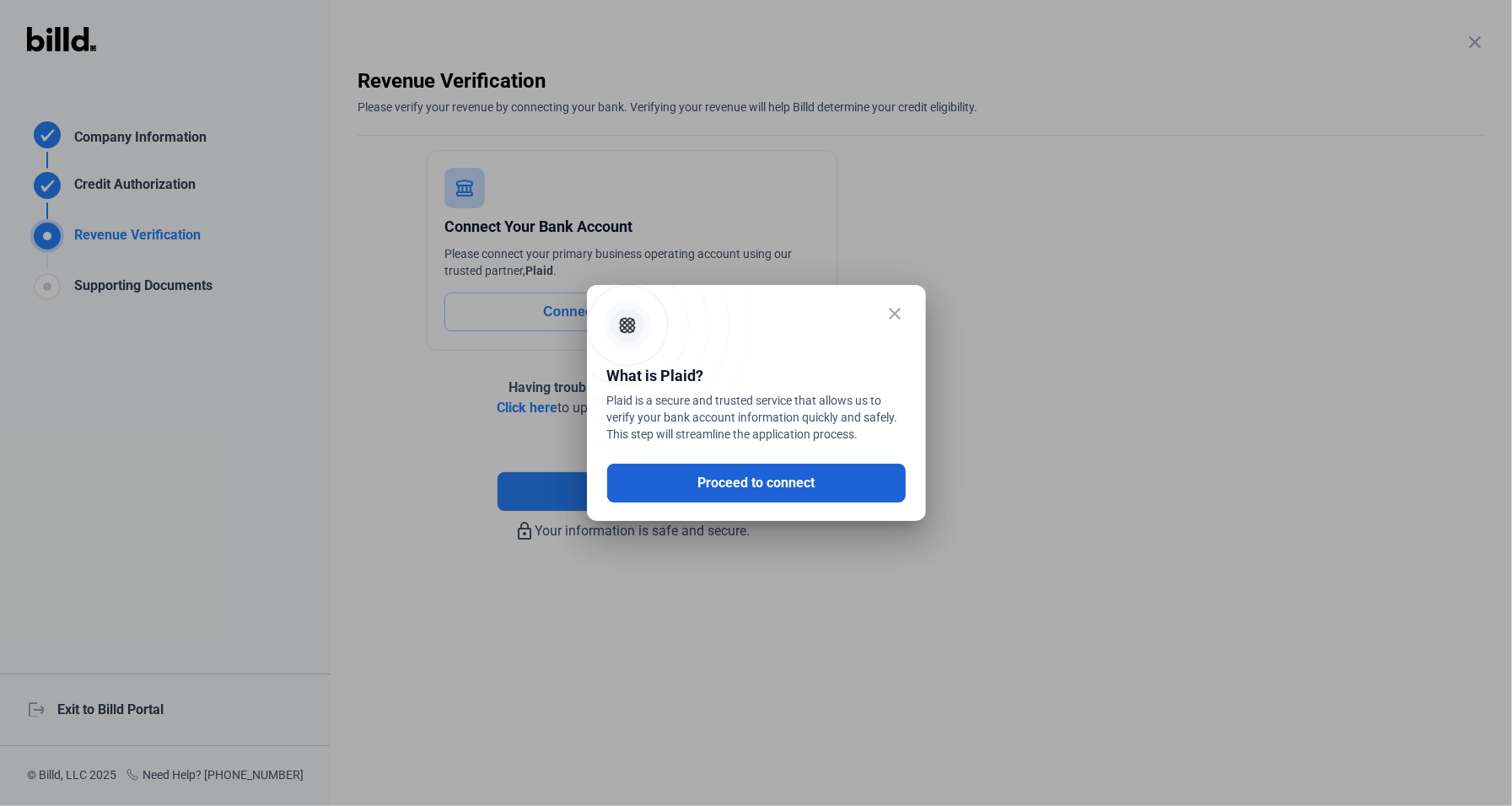
click at [740, 488] on button "Proceed to connect" at bounding box center [756, 483] width 299 height 38
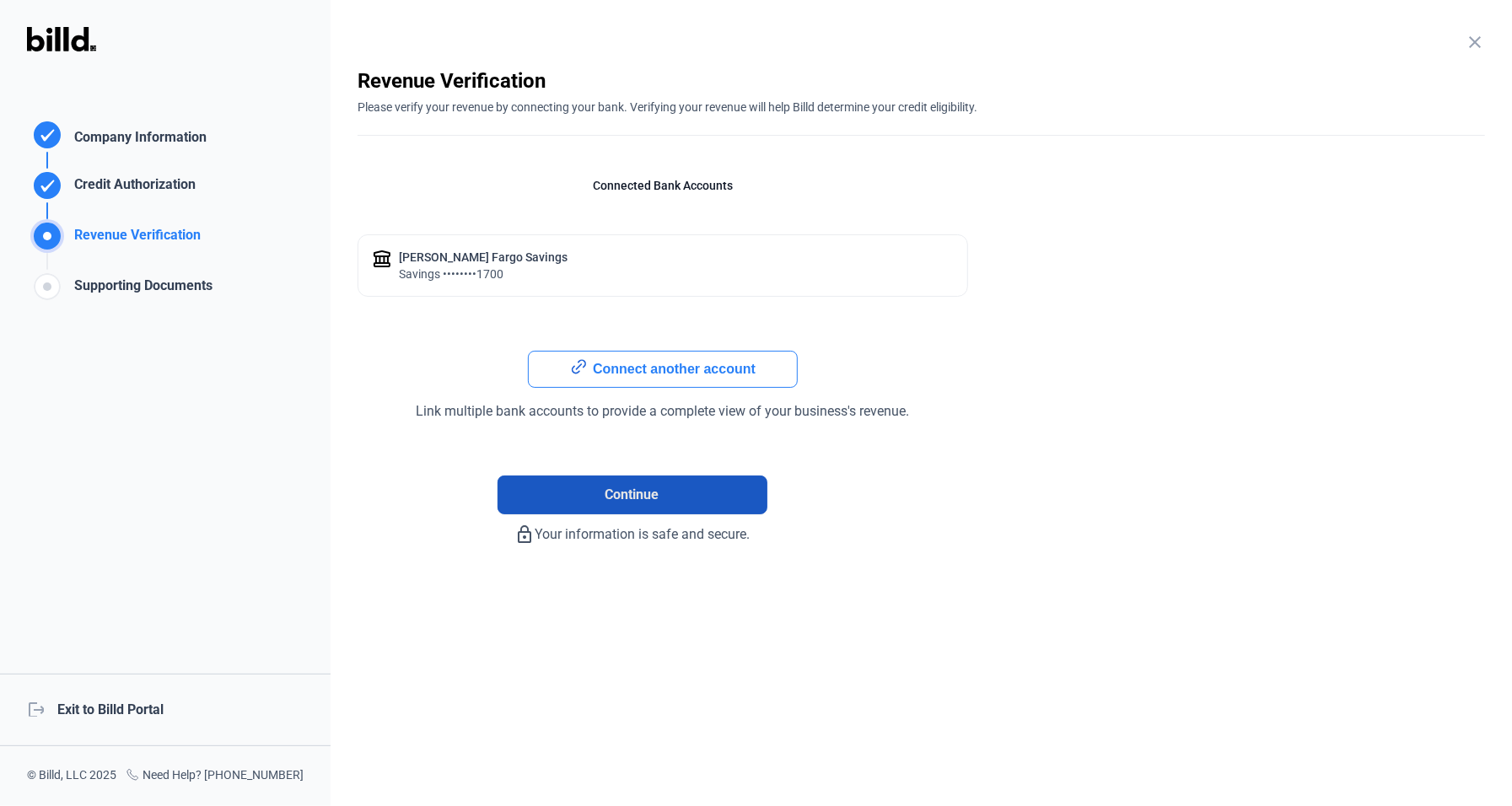
click at [641, 499] on span "Continue" at bounding box center [633, 494] width 54 height 20
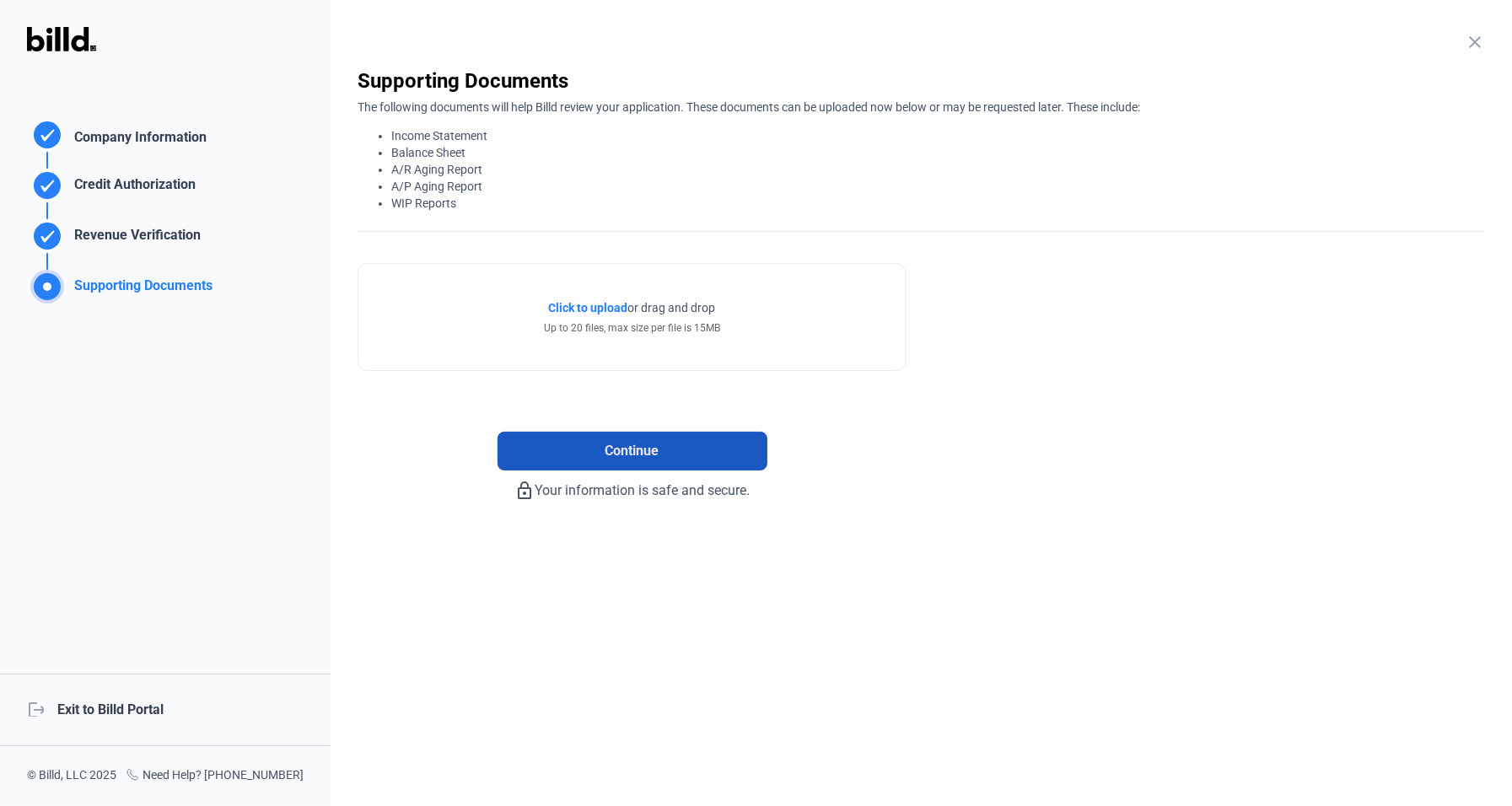
click at [628, 456] on span "Continue" at bounding box center [633, 450] width 54 height 20
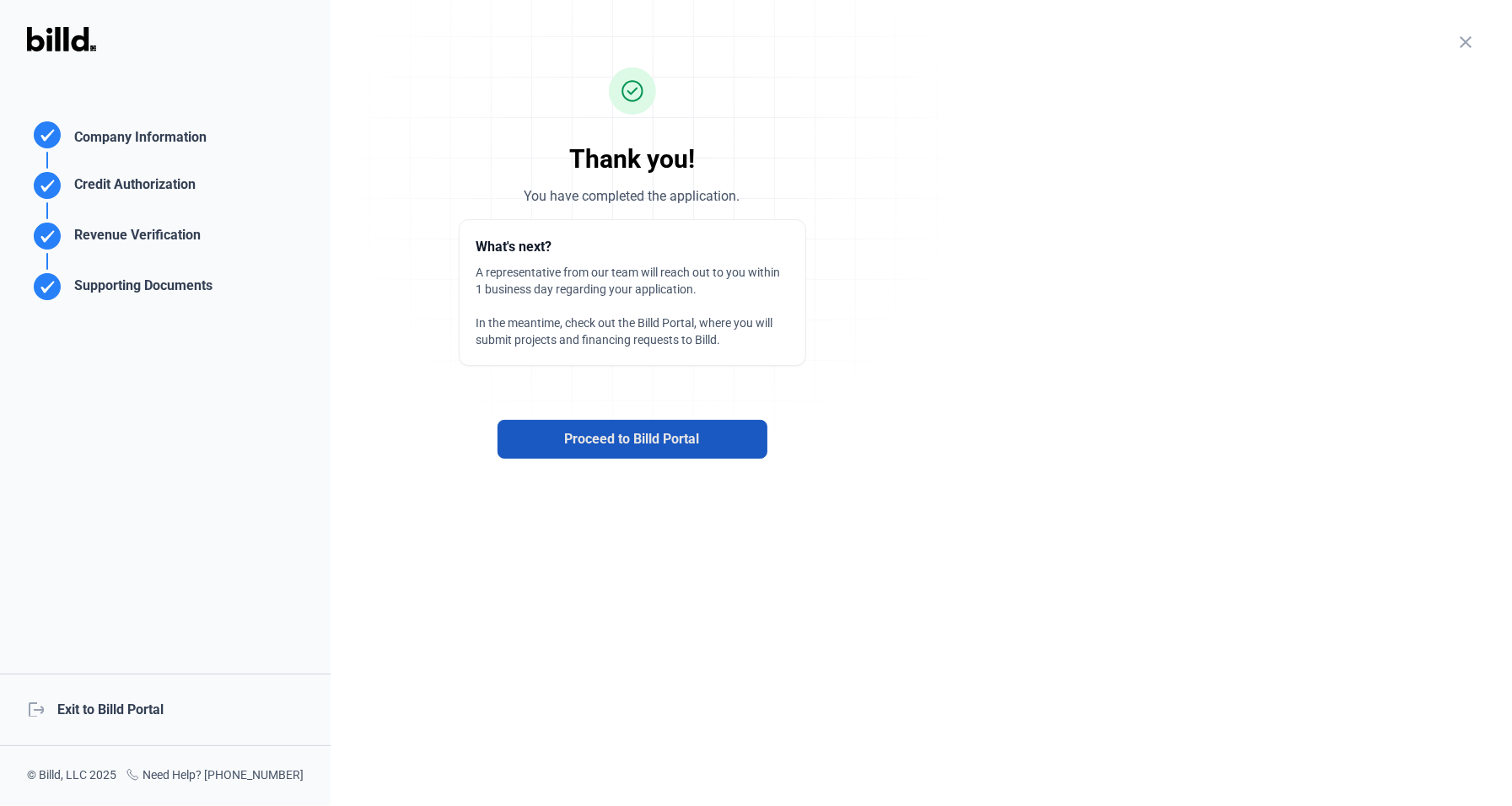
click at [628, 440] on span "Proceed to Billd Portal" at bounding box center [632, 439] width 135 height 20
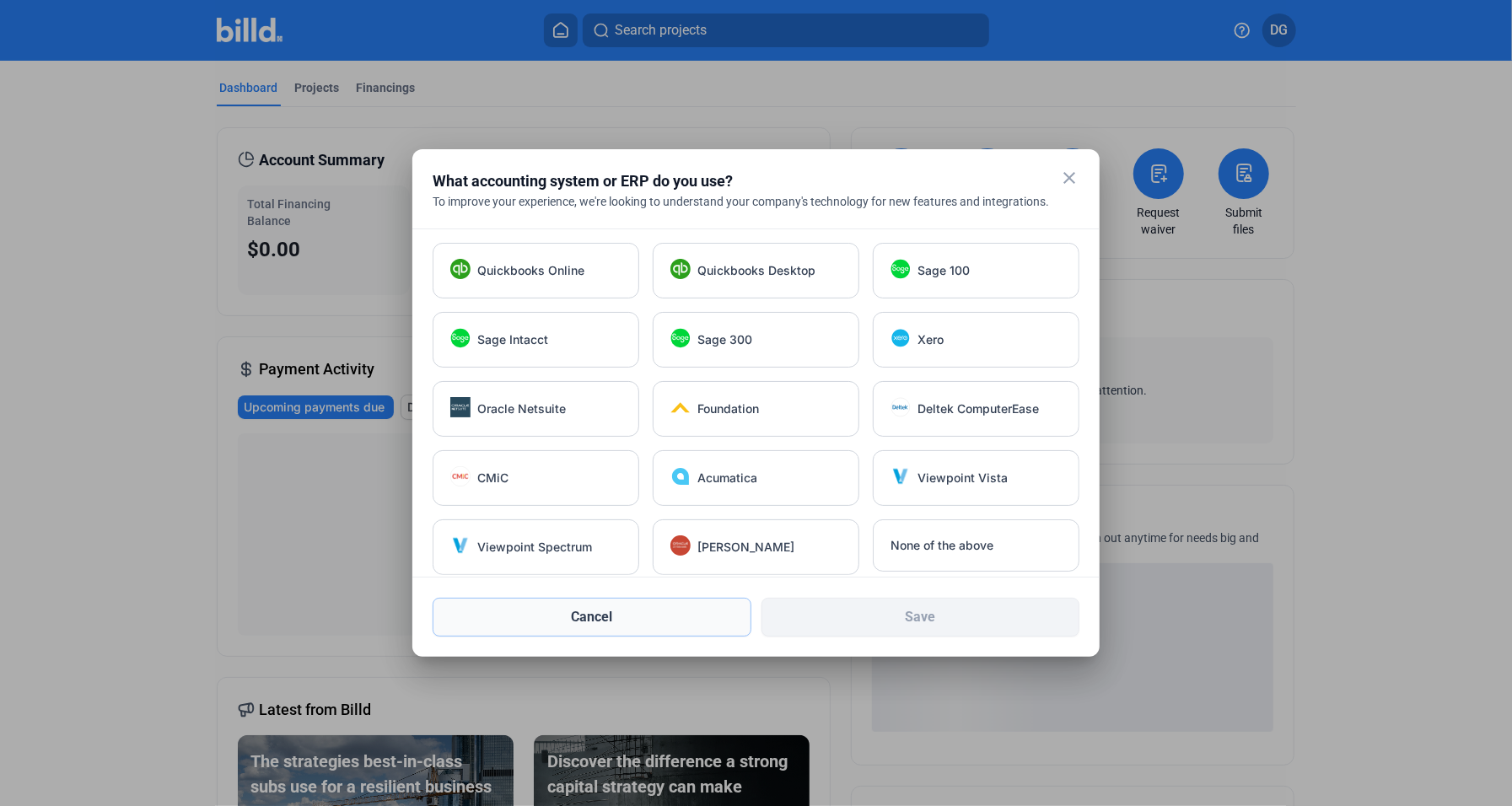
click at [608, 611] on button "Cancel" at bounding box center [592, 617] width 319 height 38
